Goal: Transaction & Acquisition: Obtain resource

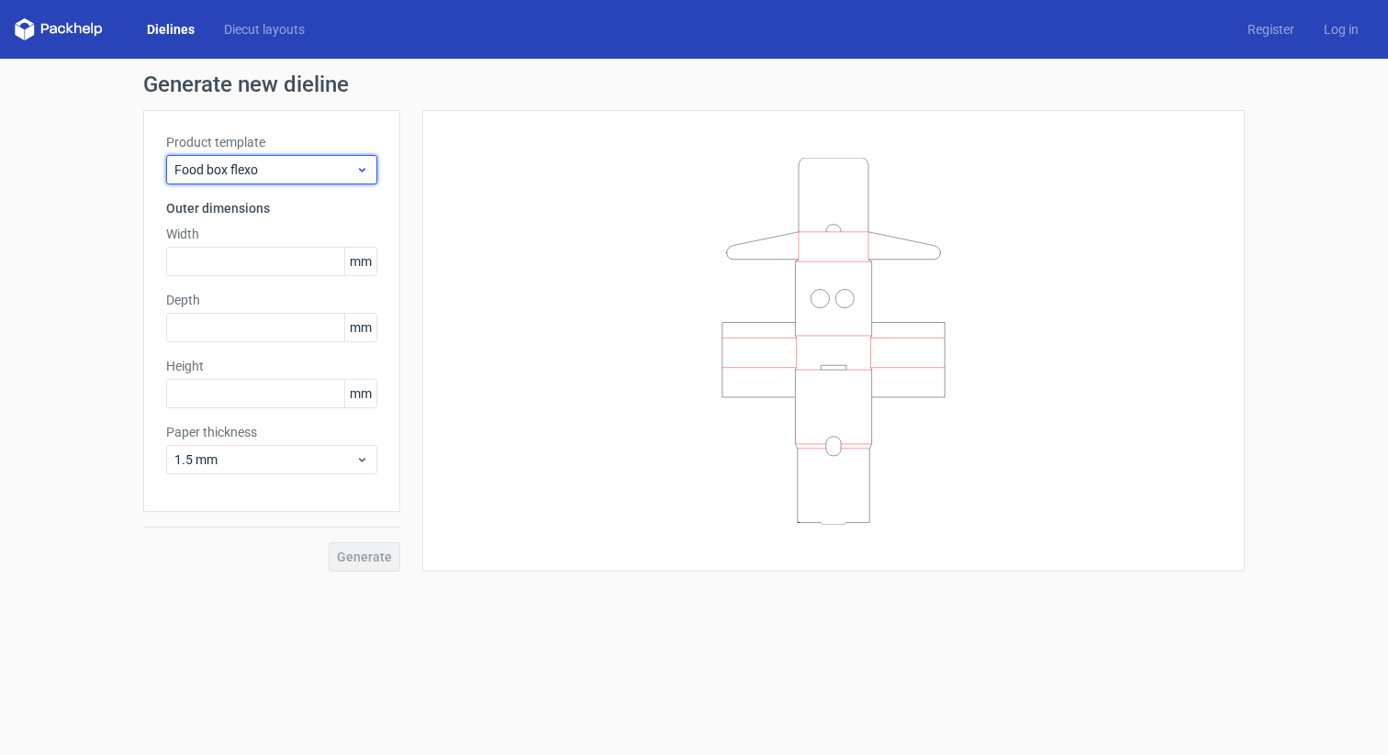
click at [274, 175] on span "Food box flexo" at bounding box center [264, 170] width 181 height 18
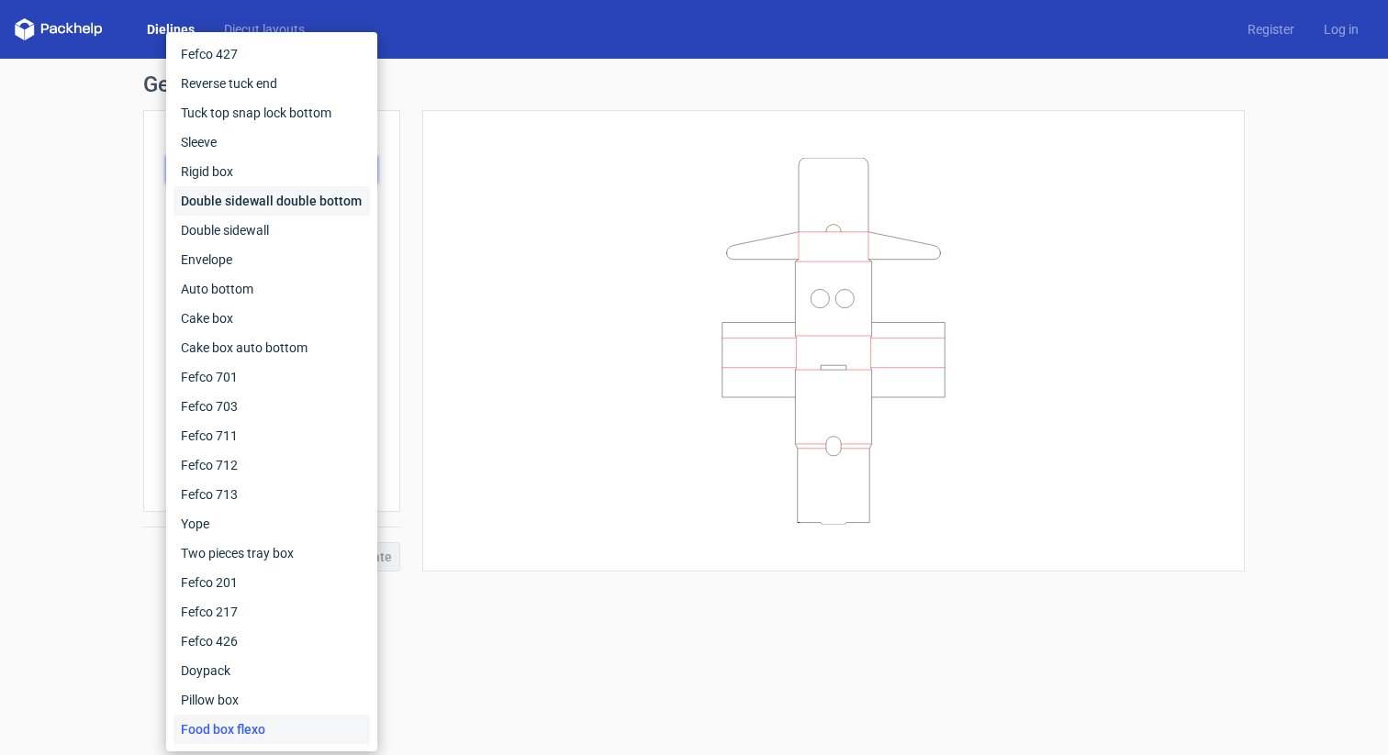
click at [276, 200] on div "Double sidewall double bottom" at bounding box center [271, 200] width 196 height 29
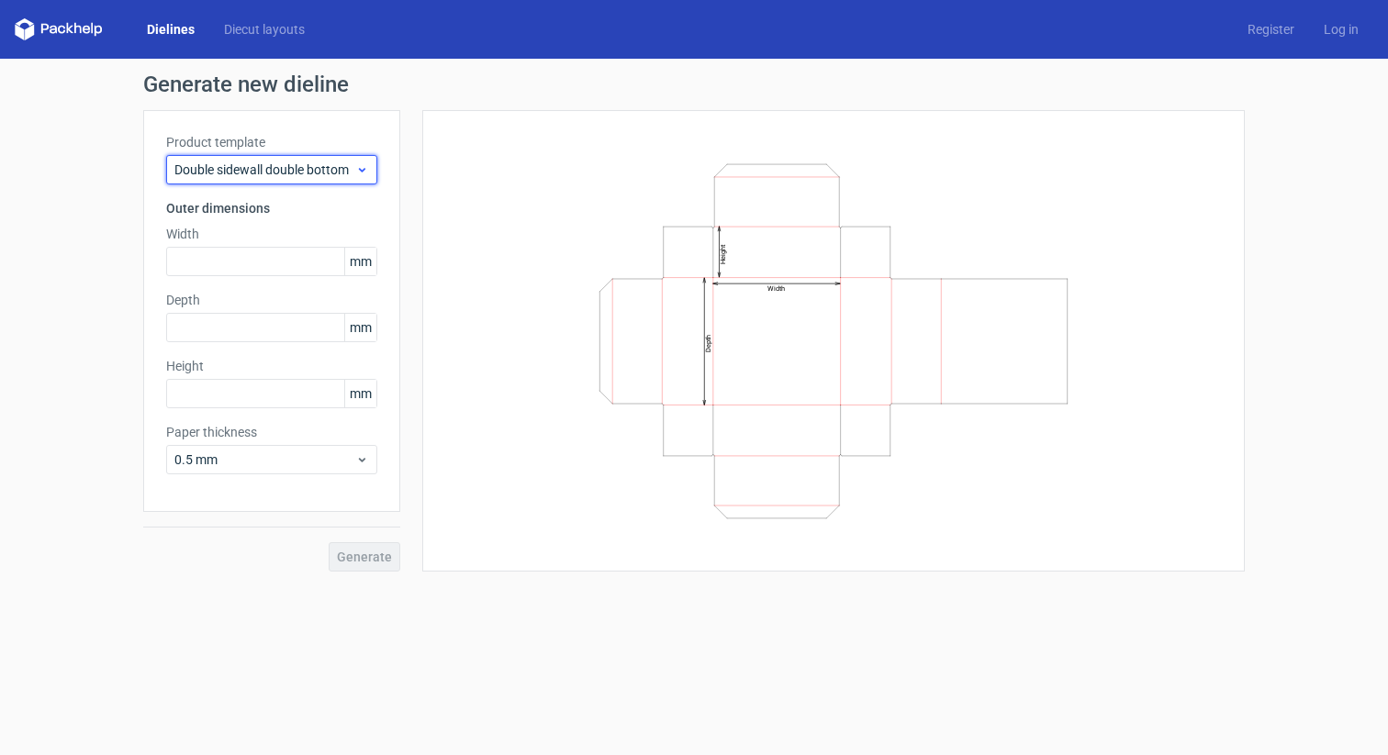
click at [283, 166] on span "Double sidewall double bottom" at bounding box center [264, 170] width 181 height 18
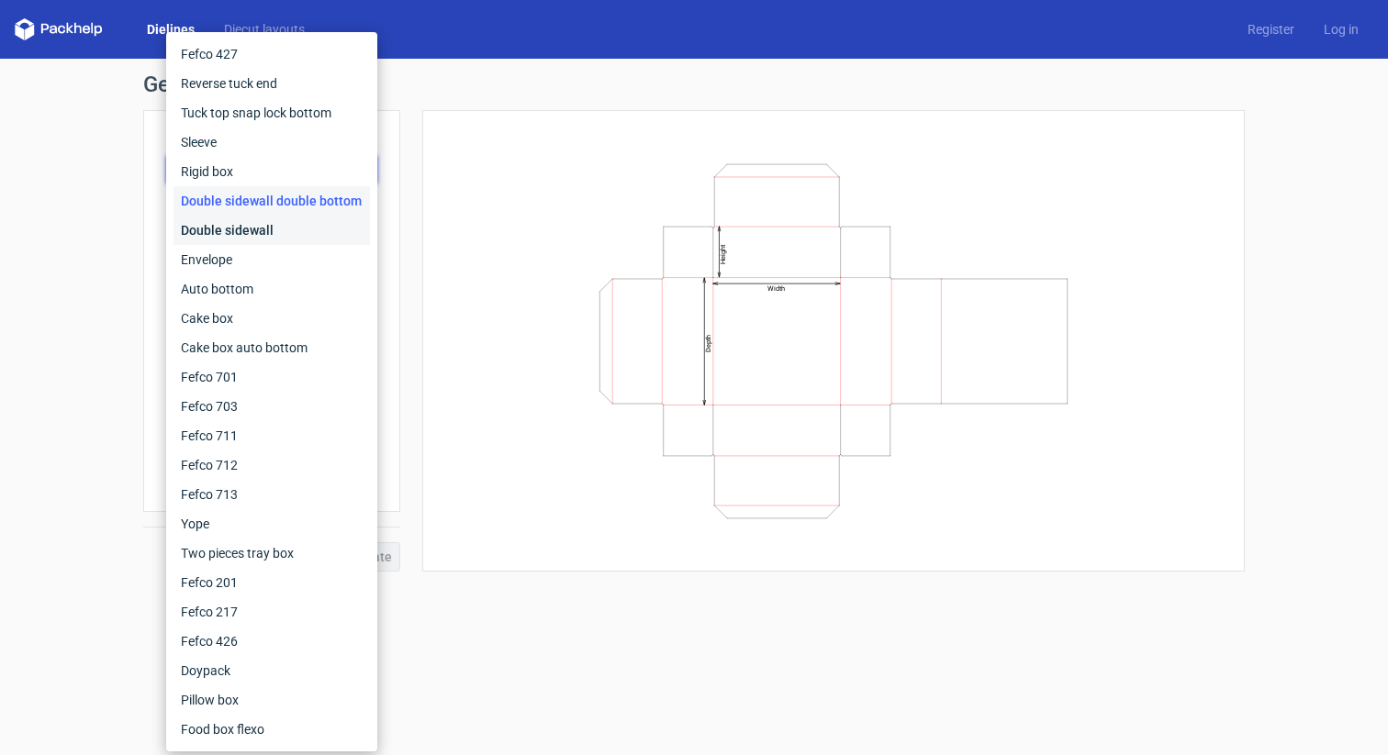
click at [254, 222] on div "Double sidewall" at bounding box center [271, 230] width 196 height 29
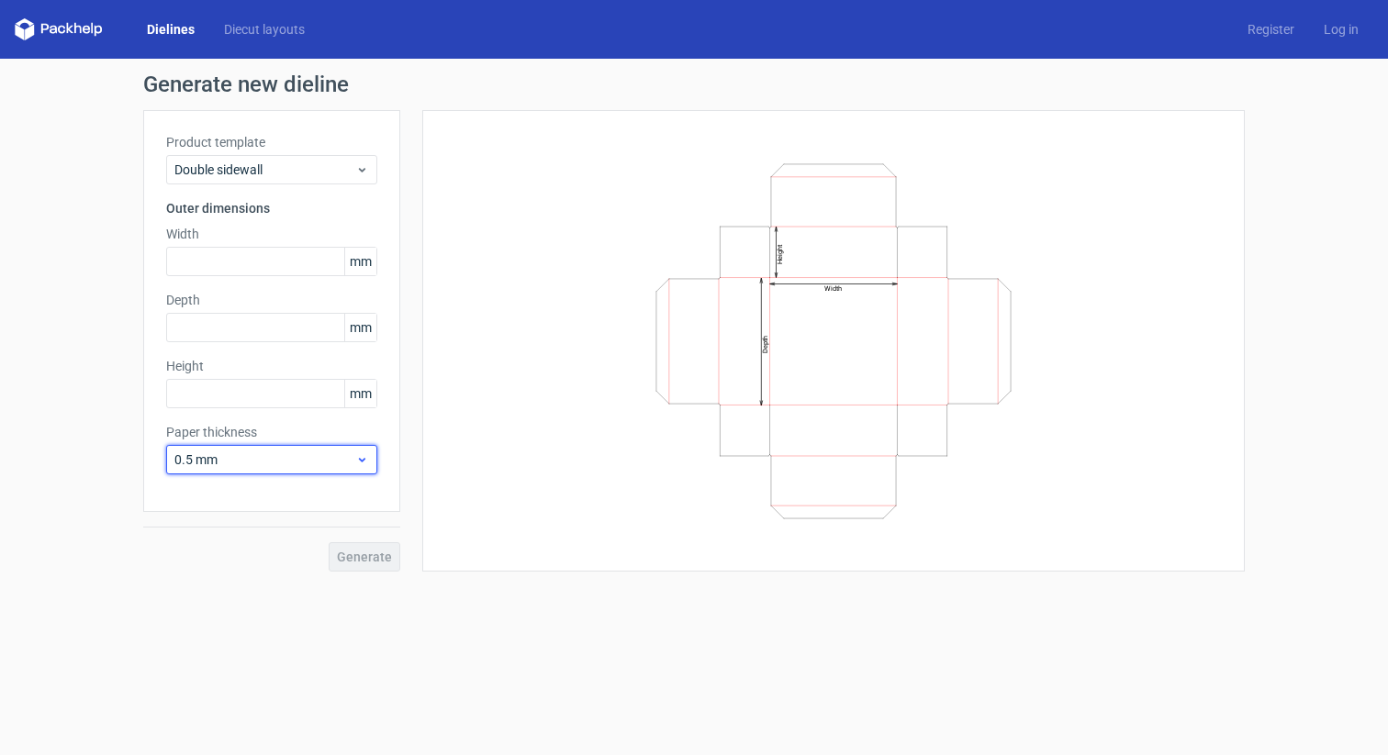
click at [269, 452] on span "0.5 mm" at bounding box center [264, 460] width 181 height 18
click at [238, 508] on div "0.4 mm" at bounding box center [271, 500] width 196 height 29
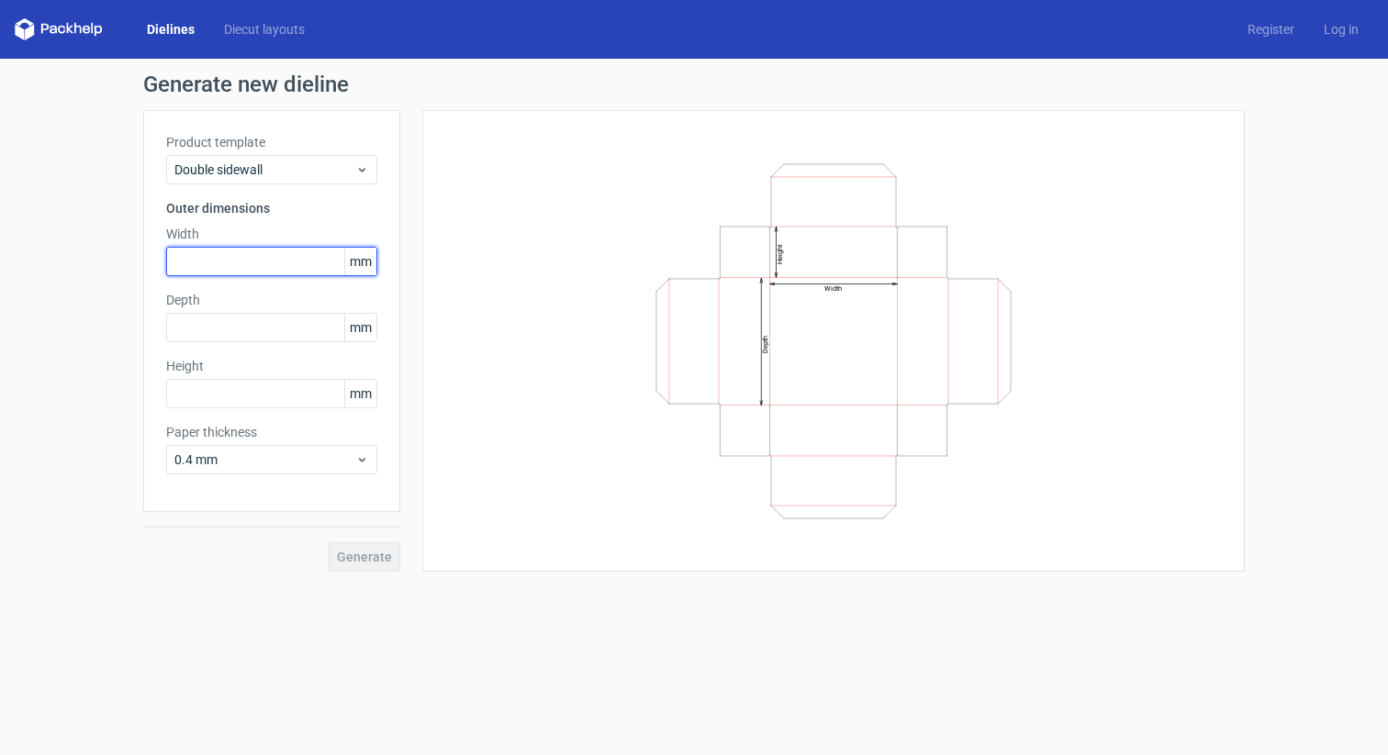
click at [232, 253] on input "text" at bounding box center [271, 261] width 211 height 29
type input "200"
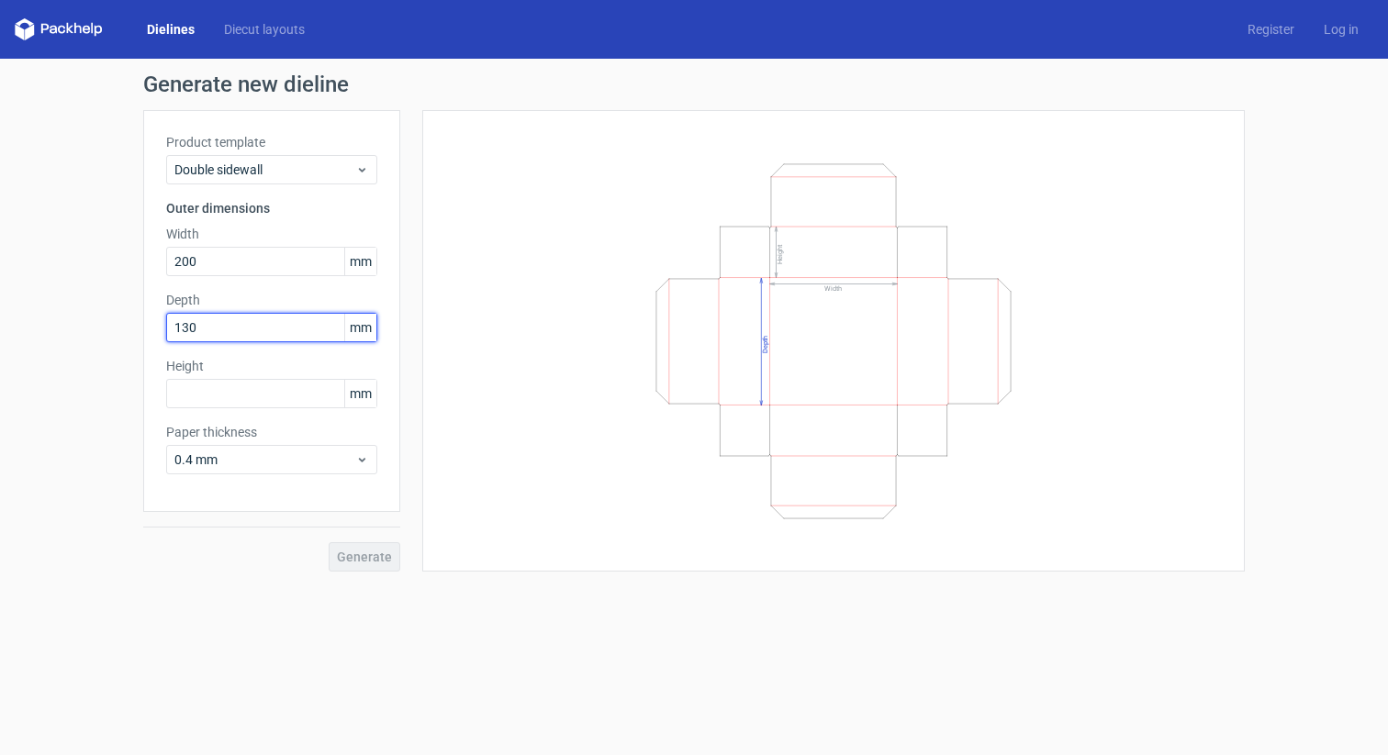
type input "130"
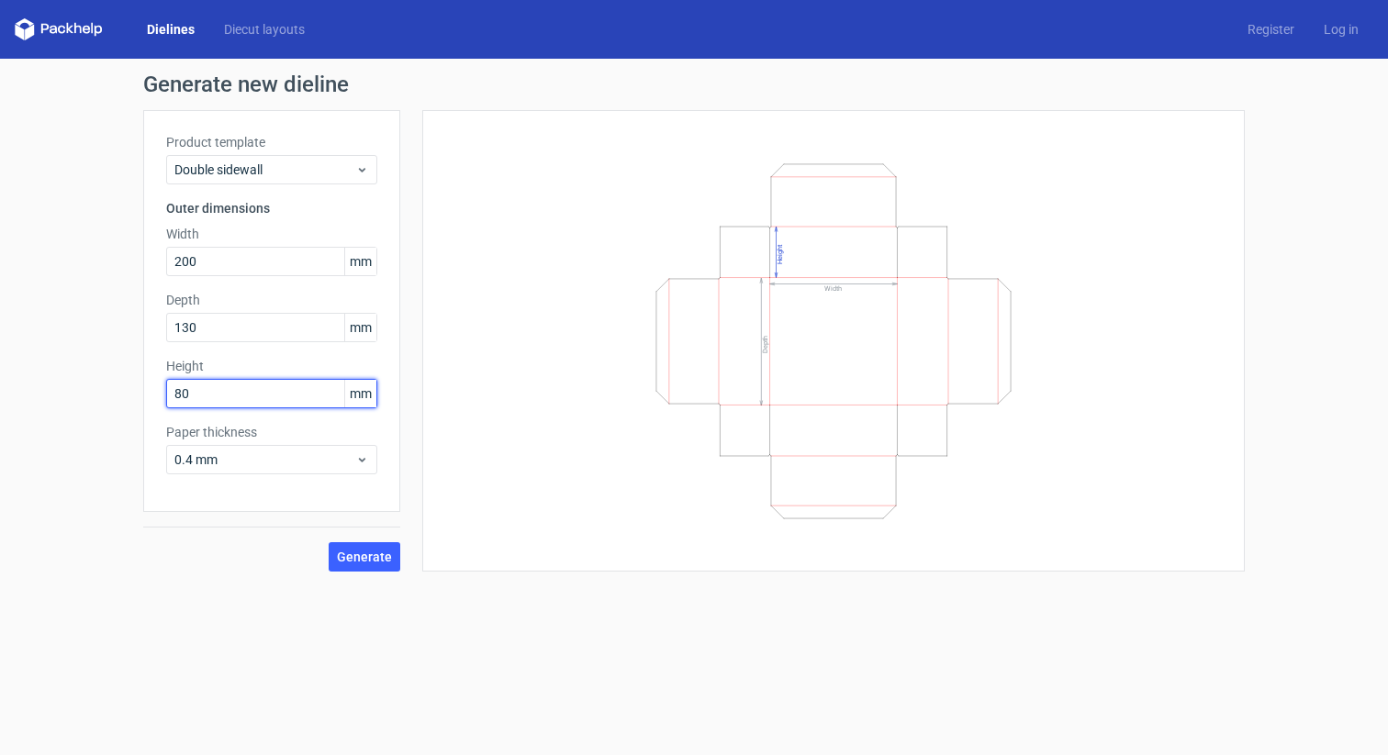
type input "80"
click at [357, 569] on button "Generate" at bounding box center [365, 556] width 72 height 29
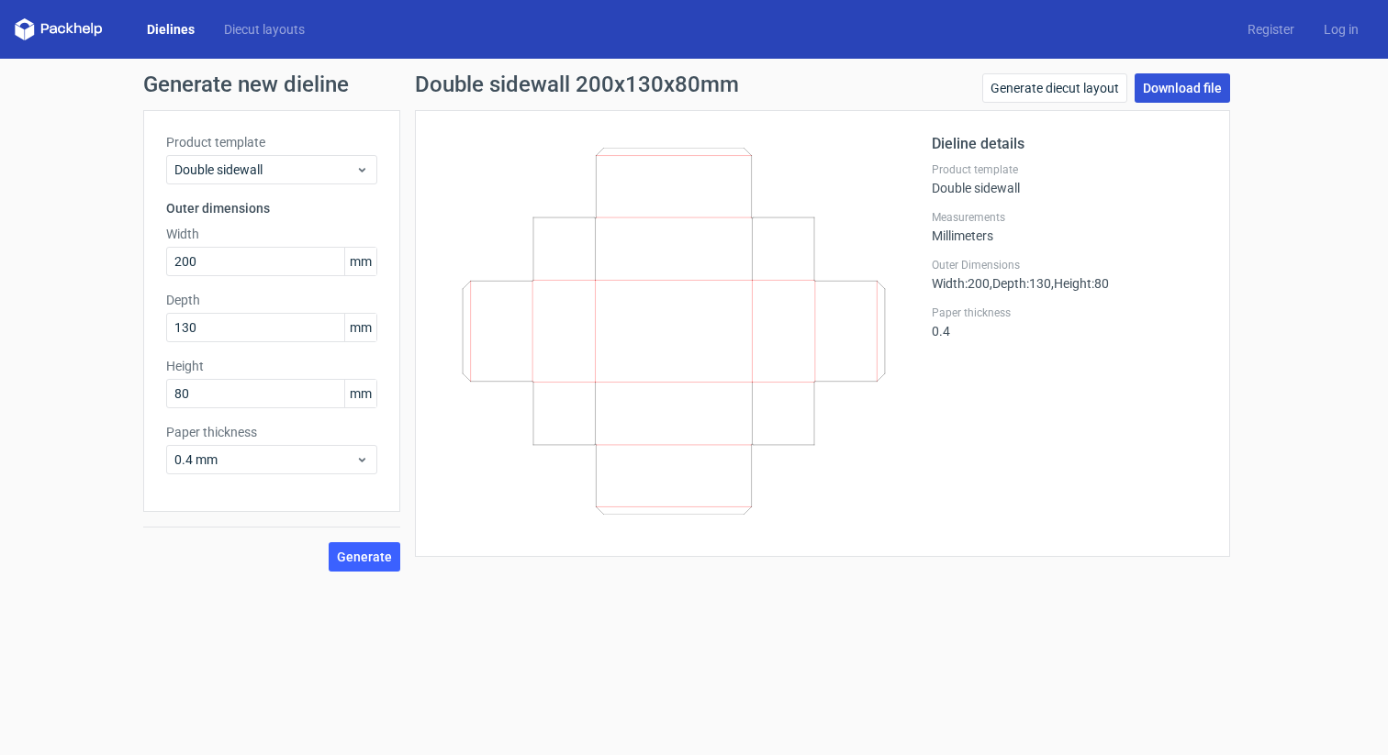
click at [1162, 88] on link "Download file" at bounding box center [1181, 87] width 95 height 29
click at [1181, 90] on link "Download file" at bounding box center [1181, 87] width 95 height 29
click at [774, 180] on icon at bounding box center [673, 331] width 442 height 367
click at [1053, 87] on link "Generate diecut layout" at bounding box center [1054, 87] width 145 height 29
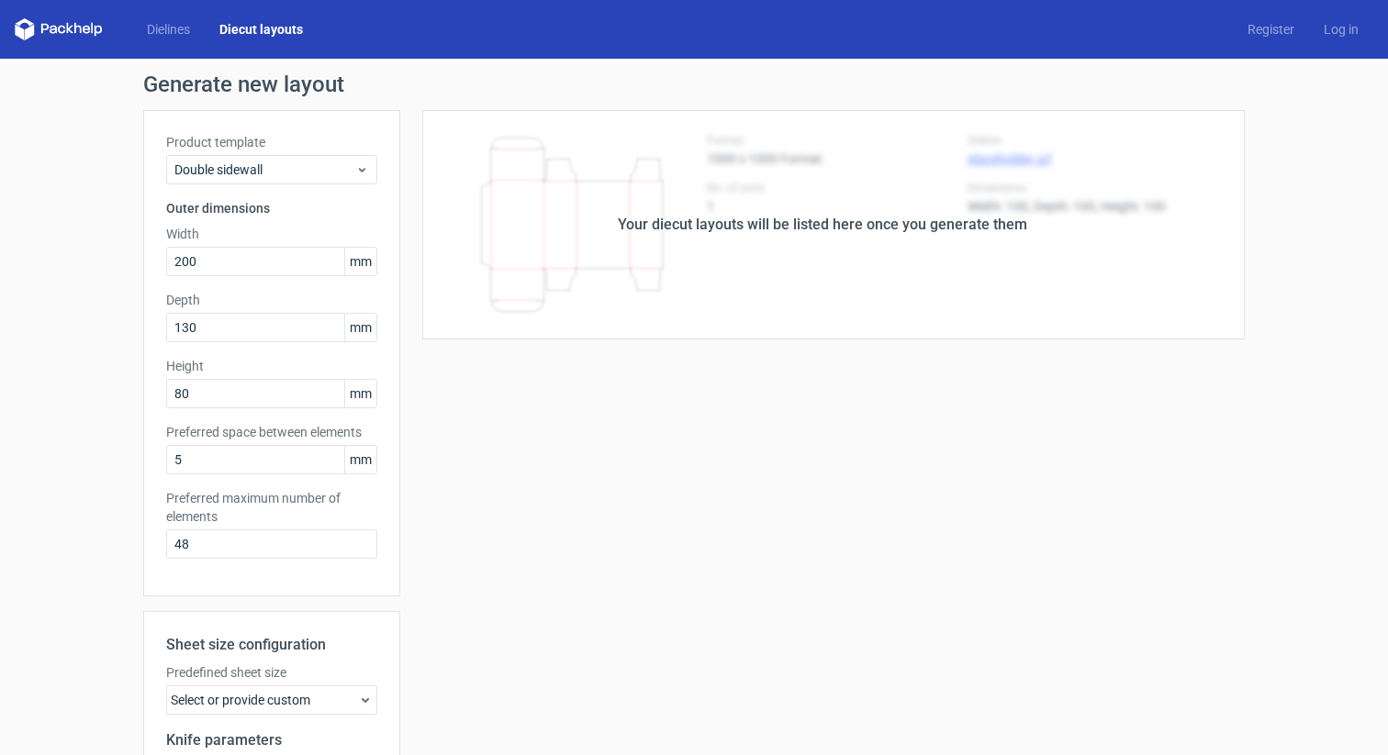
click at [597, 247] on div "Your diecut layouts will be listed here once you generate them" at bounding box center [822, 224] width 844 height 229
click at [166, 30] on link "Dielines" at bounding box center [168, 29] width 73 height 18
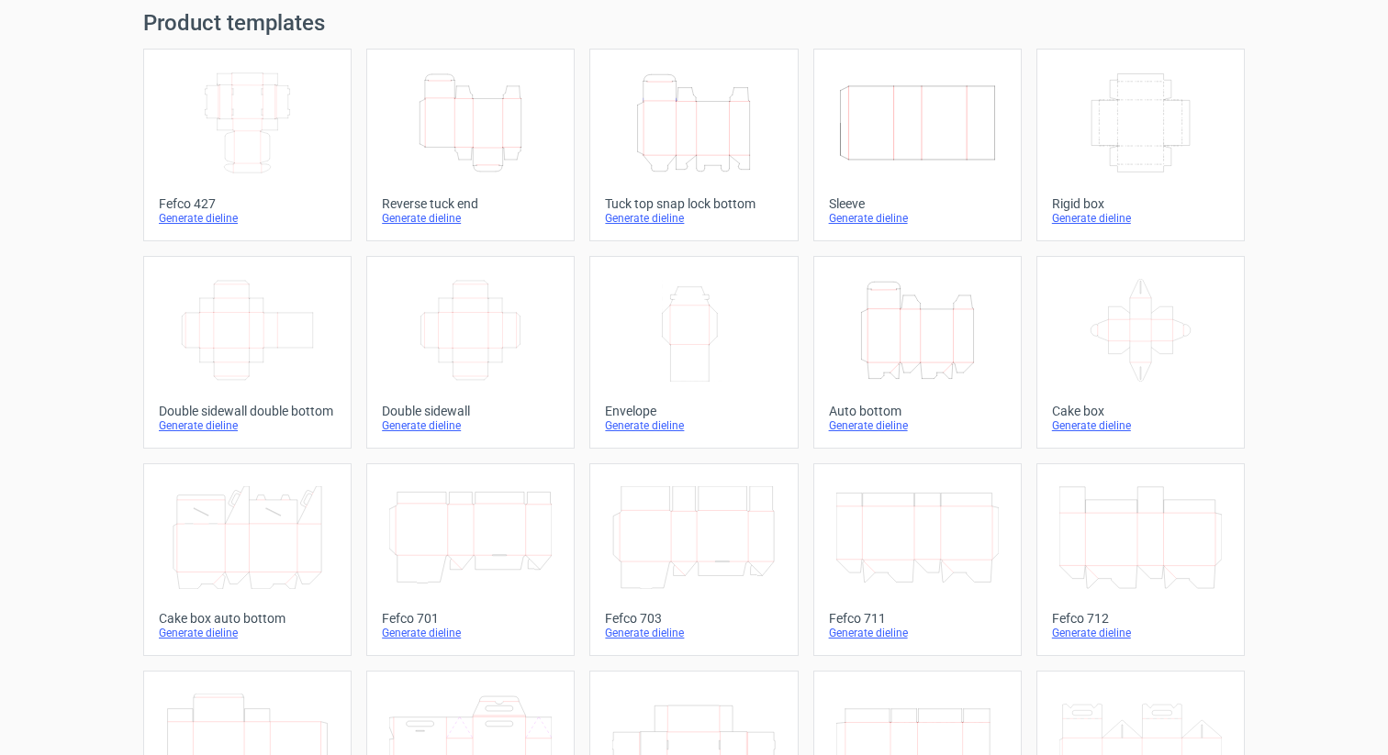
scroll to position [45, 0]
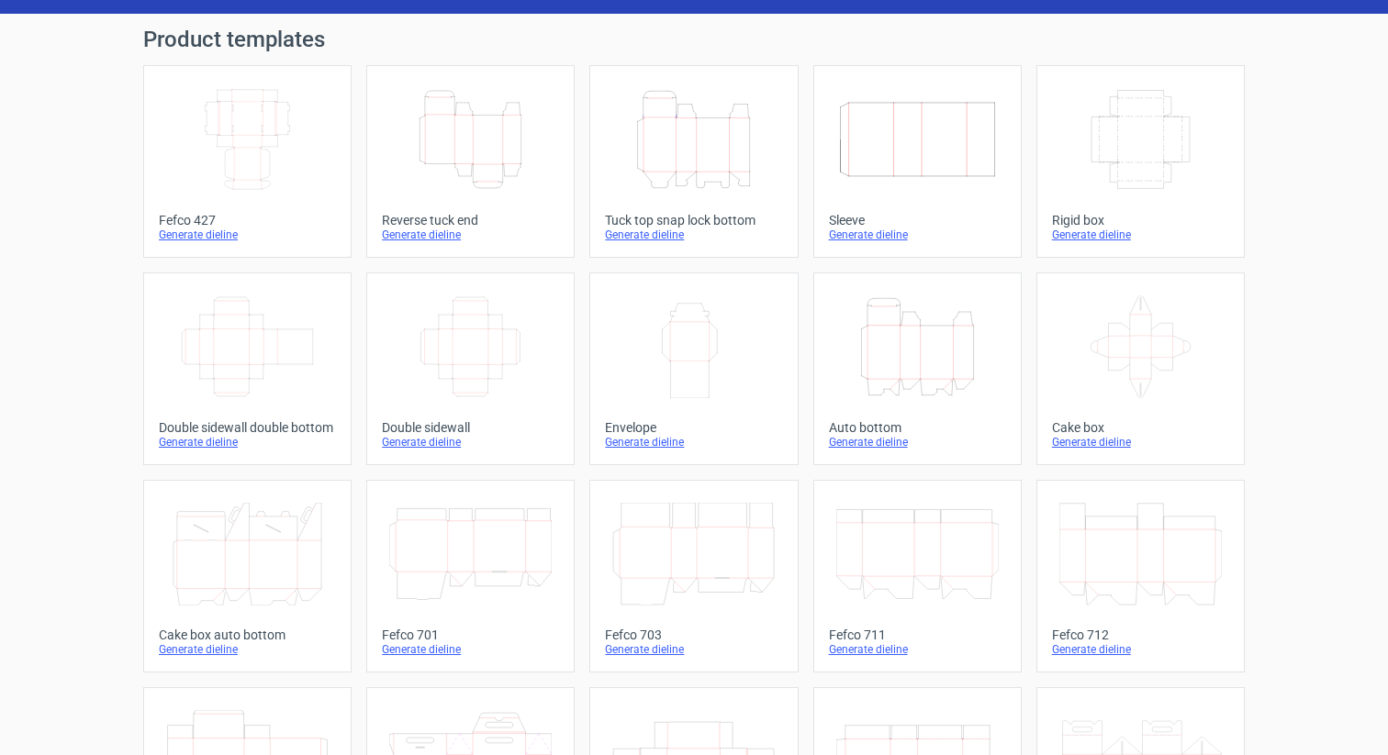
click at [471, 352] on icon "Width Depth Height" at bounding box center [470, 347] width 162 height 103
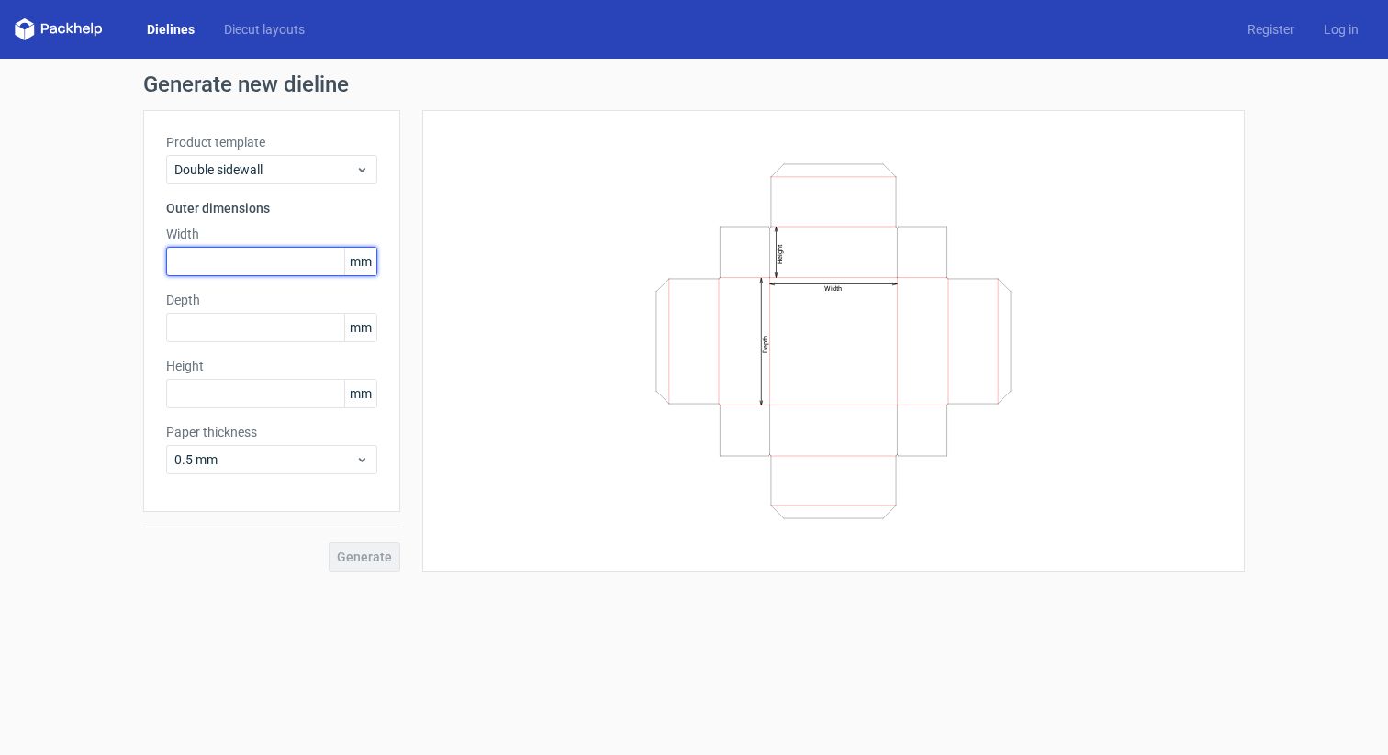
click at [242, 268] on input "text" at bounding box center [271, 261] width 211 height 29
type input "200"
type input "130"
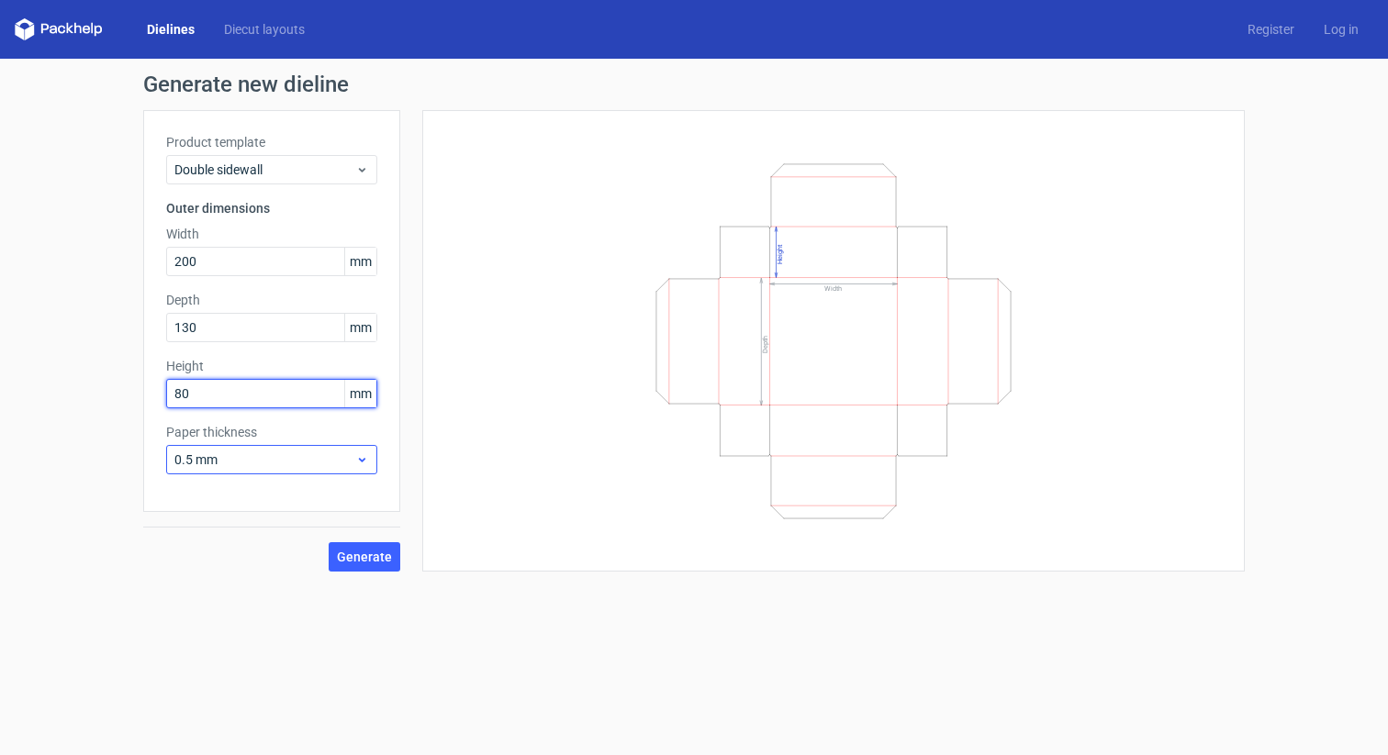
type input "80"
click at [265, 471] on div "0.5 mm" at bounding box center [271, 459] width 211 height 29
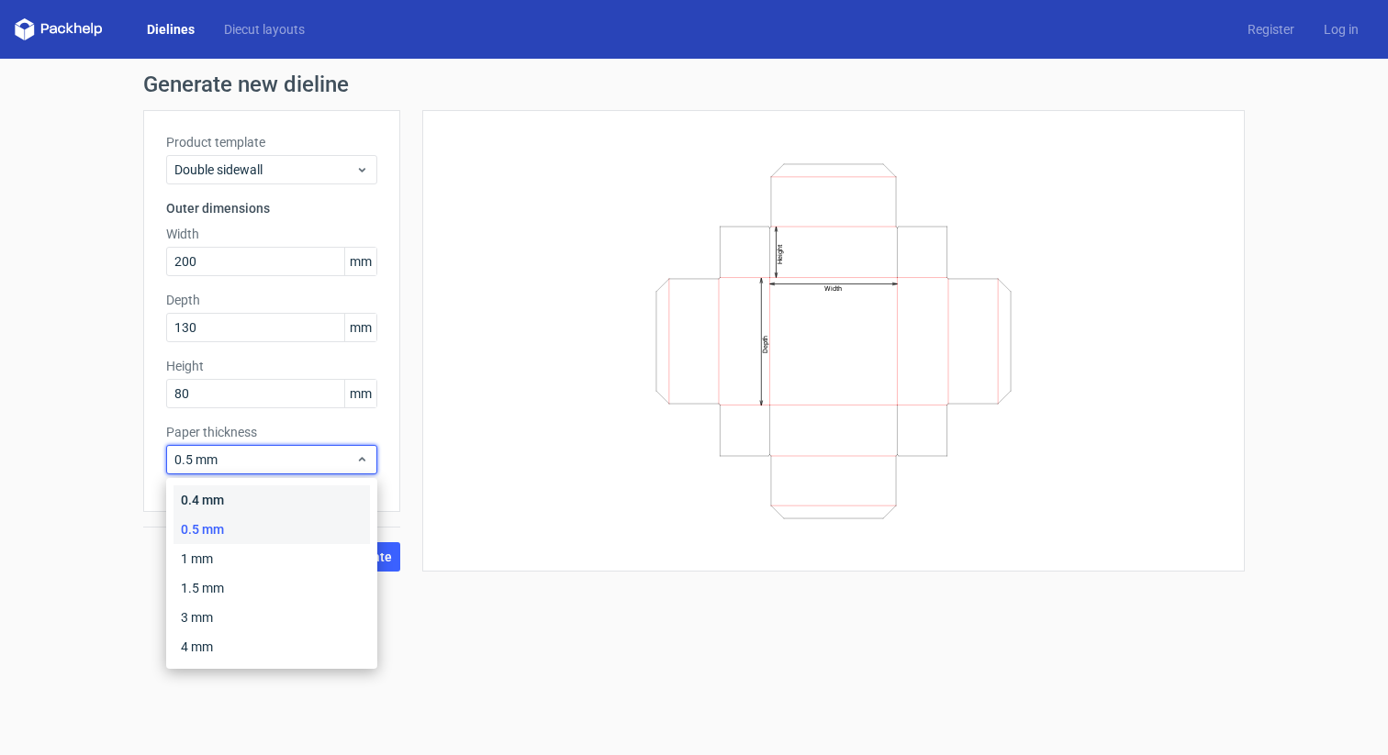
click at [263, 492] on div "0.4 mm" at bounding box center [271, 500] width 196 height 29
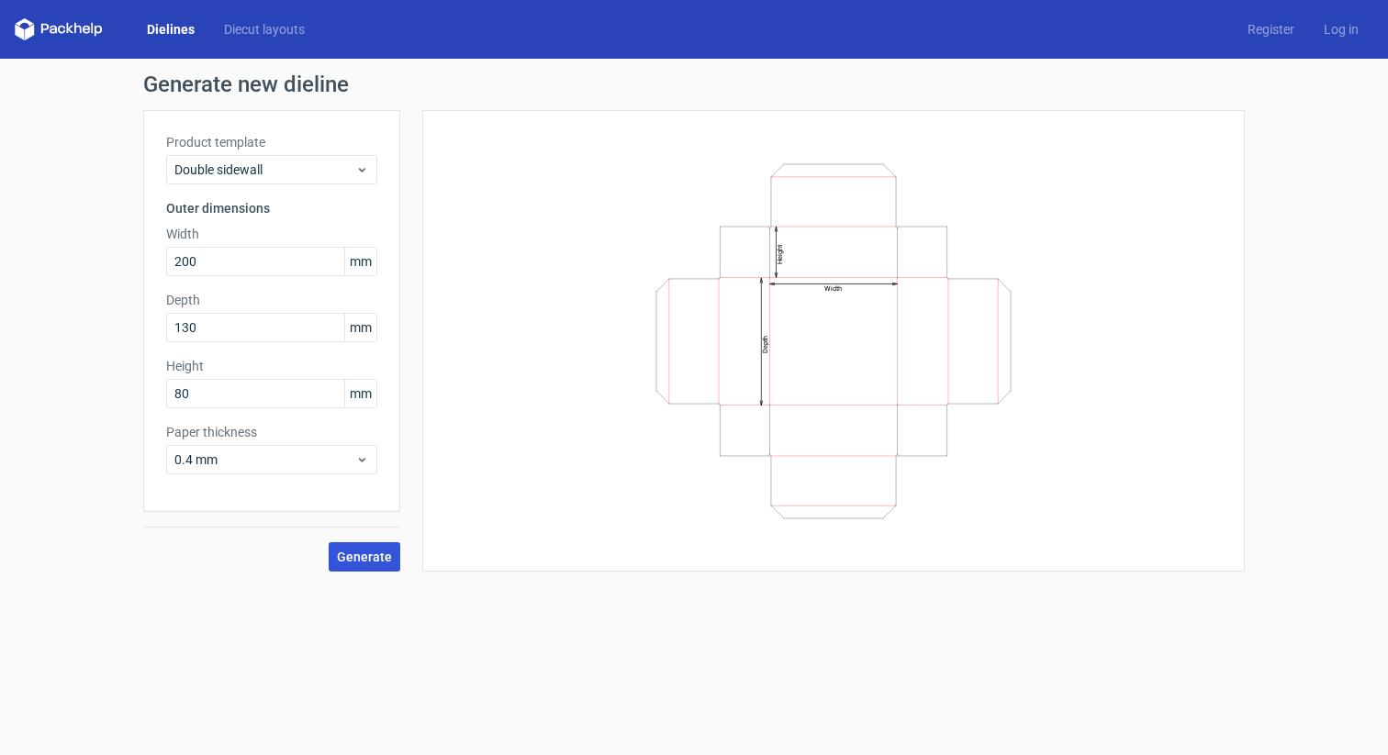
click at [343, 561] on span "Generate" at bounding box center [364, 557] width 55 height 13
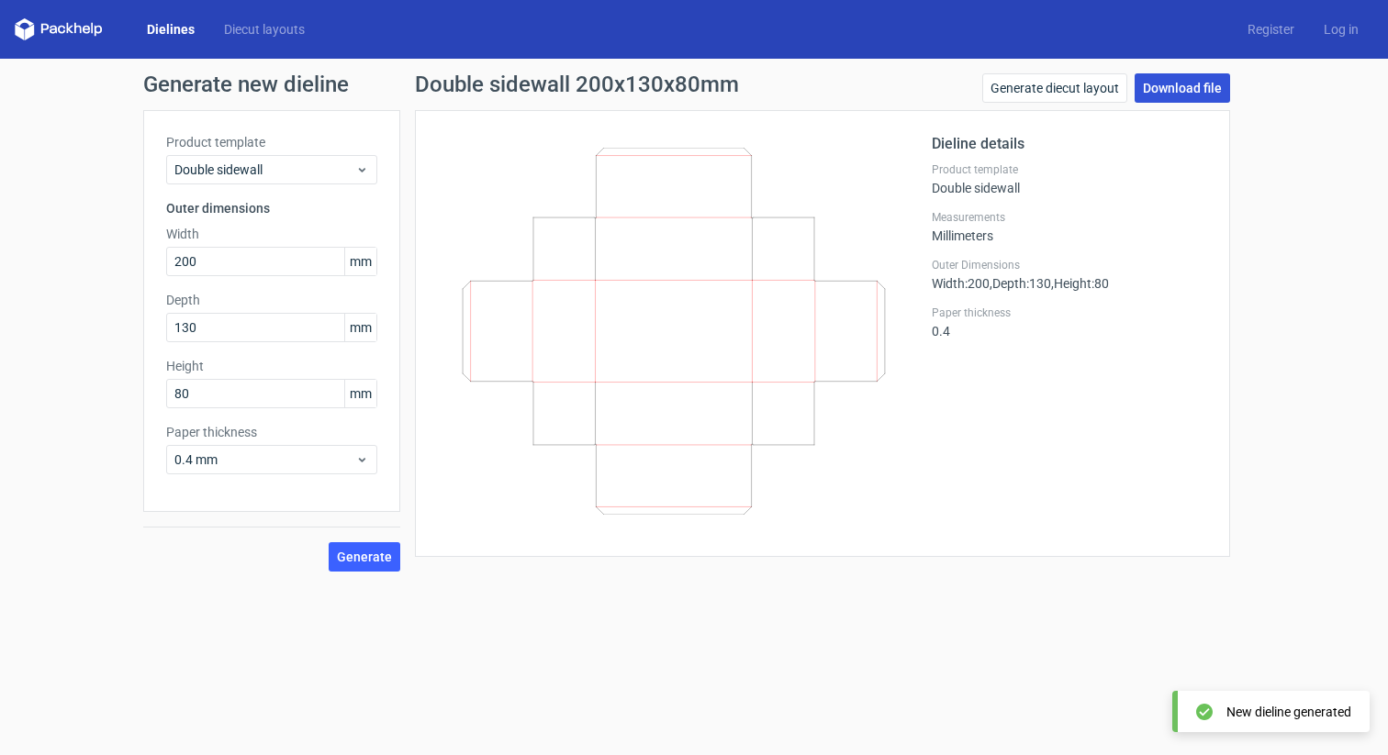
click at [1178, 95] on link "Download file" at bounding box center [1181, 87] width 95 height 29
